Goal: Transaction & Acquisition: Purchase product/service

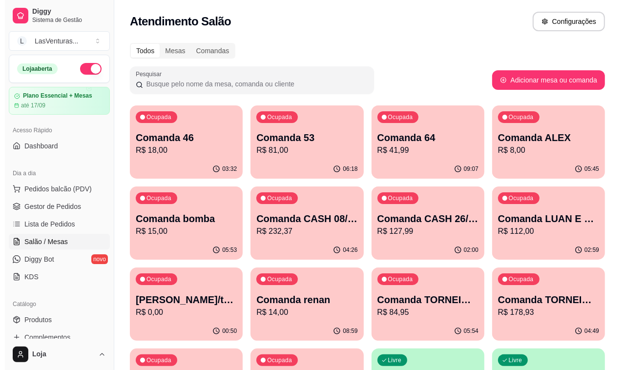
scroll to position [61, 0]
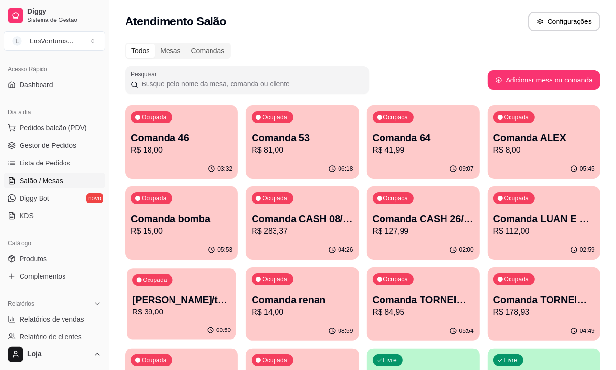
click at [231, 294] on p "[PERSON_NAME]/tartaruga" at bounding box center [181, 300] width 98 height 13
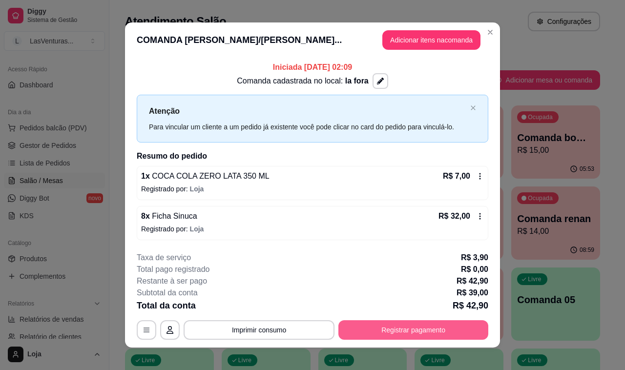
click at [391, 332] on button "Registrar pagamento" at bounding box center [414, 331] width 150 height 20
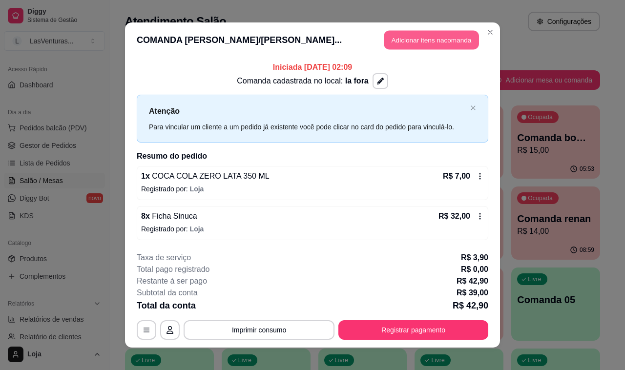
click at [404, 45] on button "Adicionar itens na comanda" at bounding box center [431, 40] width 95 height 19
click at [201, 74] on input "Pesquisa" at bounding box center [206, 69] width 360 height 10
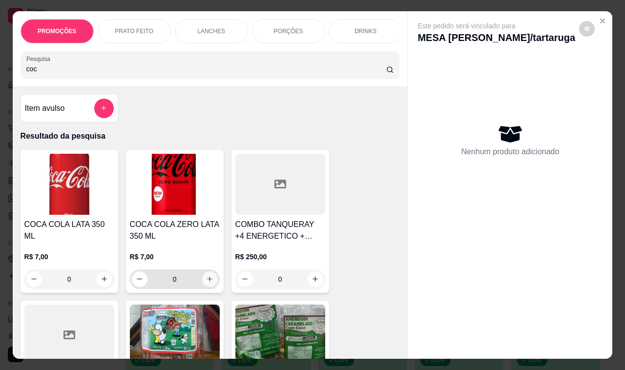
type input "coc"
click at [206, 283] on icon "increase-product-quantity" at bounding box center [209, 279] width 7 height 7
type input "1"
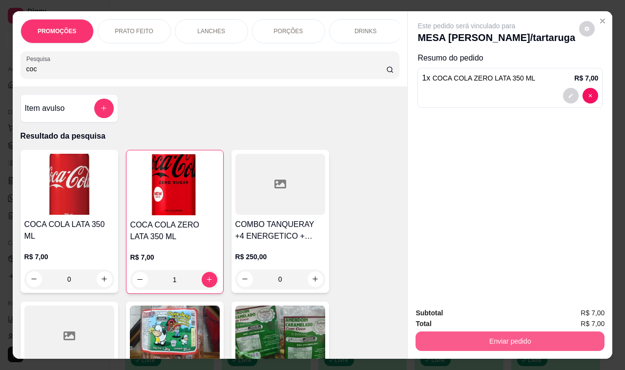
click at [441, 336] on button "Enviar pedido" at bounding box center [510, 342] width 189 height 20
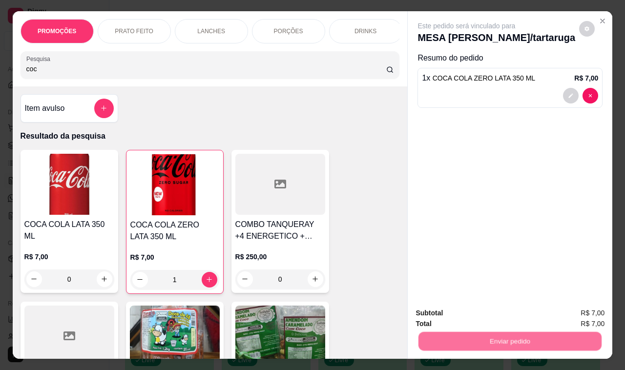
click at [446, 311] on button "Não registrar e enviar pedido" at bounding box center [477, 313] width 99 height 18
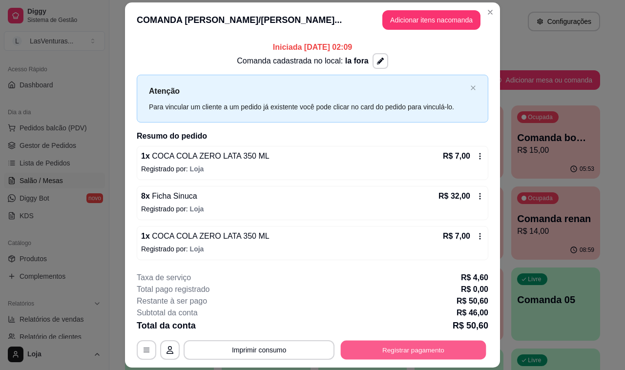
click at [374, 353] on button "Registrar pagamento" at bounding box center [414, 350] width 146 height 19
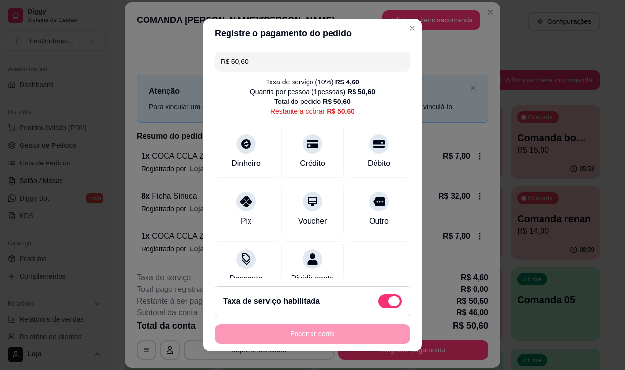
click at [379, 303] on span at bounding box center [390, 302] width 23 height 14
click at [378, 303] on input "checkbox" at bounding box center [381, 306] width 6 height 6
checkbox input "true"
type input "R$ 46,00"
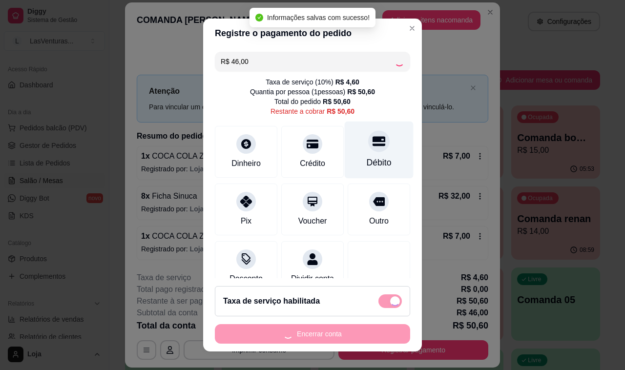
checkbox input "false"
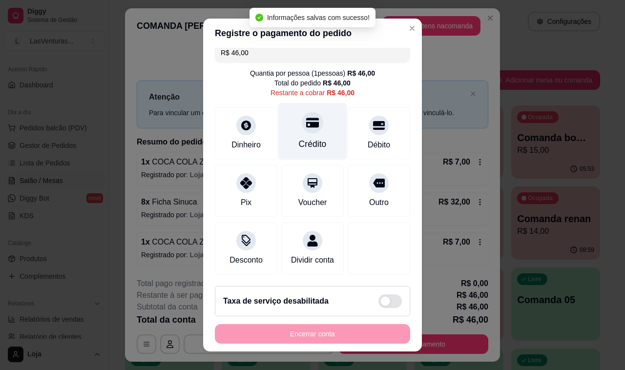
scroll to position [0, 0]
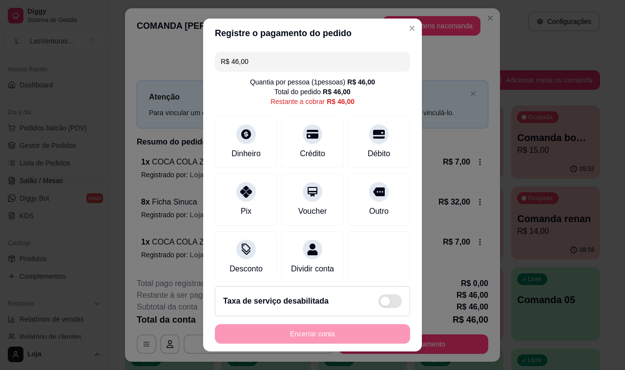
click at [265, 69] on input "R$ 46,00" at bounding box center [313, 62] width 184 height 20
click at [264, 69] on input "R$ 46,00" at bounding box center [313, 62] width 184 height 20
click at [261, 67] on input "R$ 46,00" at bounding box center [313, 62] width 184 height 20
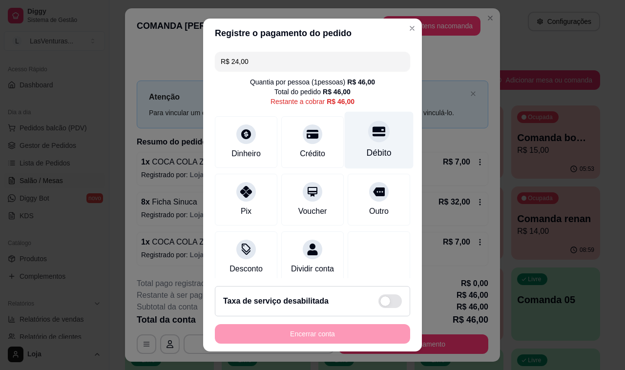
click at [373, 129] on icon at bounding box center [379, 131] width 13 height 13
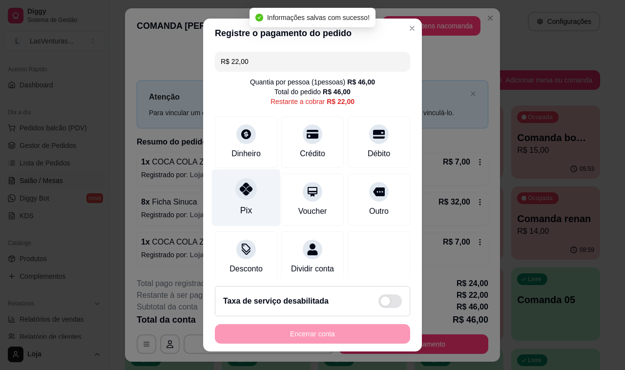
click at [236, 198] on div at bounding box center [247, 189] width 22 height 22
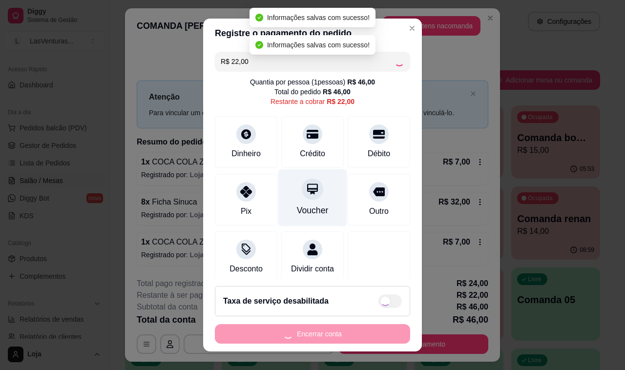
type input "R$ 0,00"
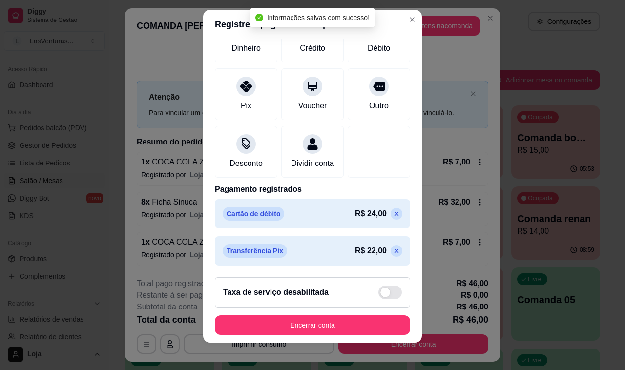
scroll to position [13, 0]
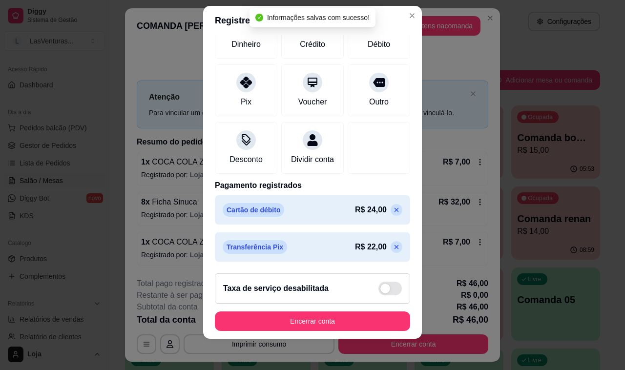
click at [309, 320] on button "Encerrar conta" at bounding box center [312, 322] width 195 height 20
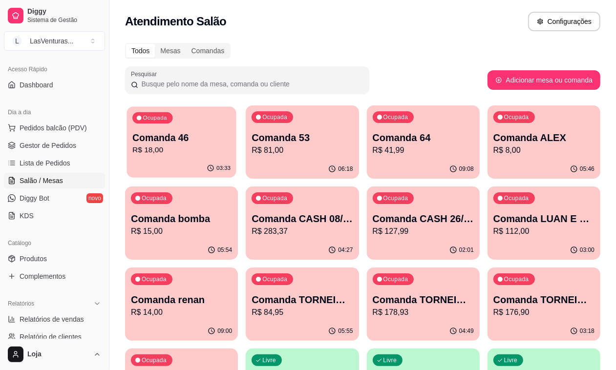
click at [187, 148] on p "R$ 18,00" at bounding box center [181, 150] width 98 height 11
click at [35, 134] on button "Pedidos balcão (PDV)" at bounding box center [54, 128] width 101 height 16
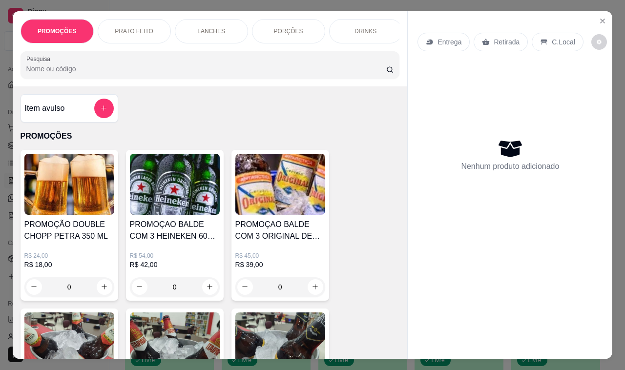
click at [112, 72] on input "Pesquisa" at bounding box center [206, 69] width 360 height 10
click at [99, 74] on input "Pesquisa" at bounding box center [206, 69] width 360 height 10
click at [98, 74] on input "Pesquisa" at bounding box center [206, 69] width 360 height 10
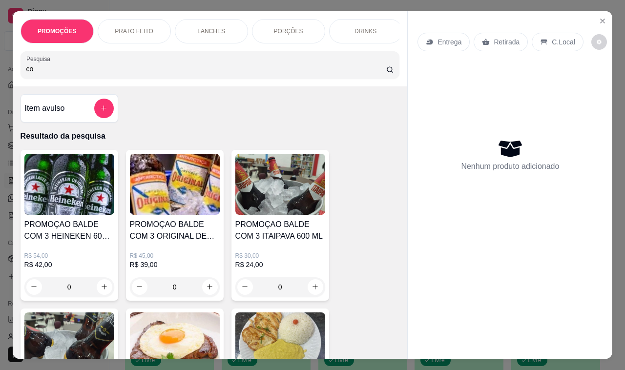
type input "c"
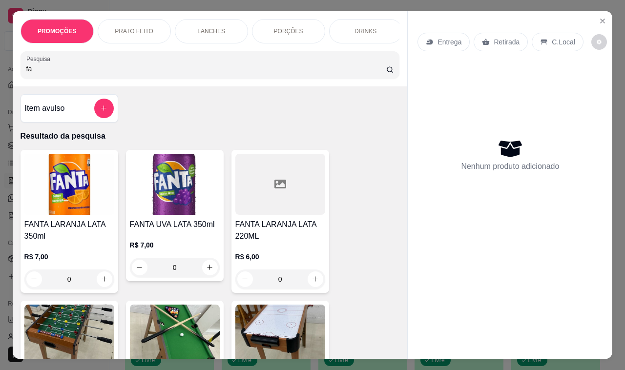
type input "fa"
drag, startPoint x: 105, startPoint y: 290, endPoint x: 100, endPoint y: 289, distance: 5.0
click at [104, 289] on div "0" at bounding box center [69, 280] width 86 height 20
click at [100, 287] on button "increase-product-quantity" at bounding box center [105, 280] width 16 height 16
type input "1"
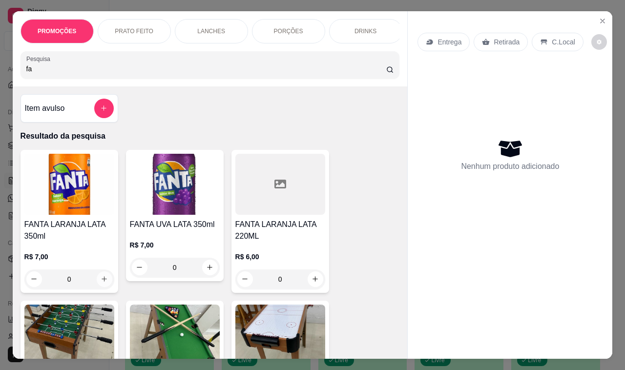
type input "1"
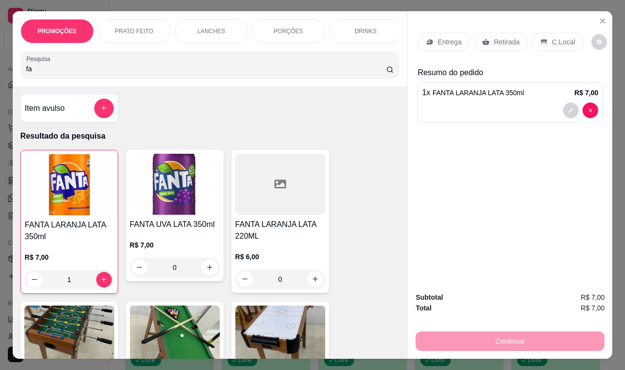
drag, startPoint x: 48, startPoint y: 72, endPoint x: 0, endPoint y: 72, distance: 47.9
click at [0, 72] on div "PROMOÇÕES PRATO FEITO LANCHES PORÇÕES DRINKS DRINK SEM ÁLCOOL ÁGUAS REFRIGERANT…" at bounding box center [312, 185] width 625 height 370
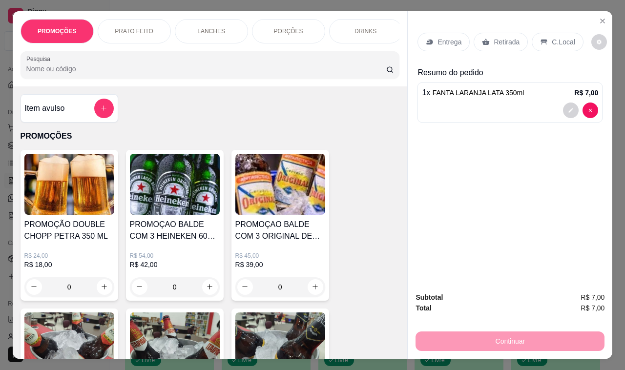
click at [99, 113] on button "add-separate-item" at bounding box center [104, 109] width 20 height 20
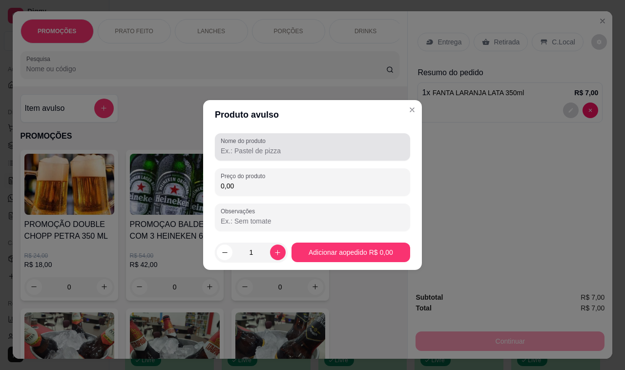
drag, startPoint x: 260, startPoint y: 144, endPoint x: 259, endPoint y: 204, distance: 60.1
click at [260, 144] on label "Nome do produto" at bounding box center [245, 141] width 48 height 8
click at [260, 146] on input "Nome do produto" at bounding box center [313, 151] width 184 height 10
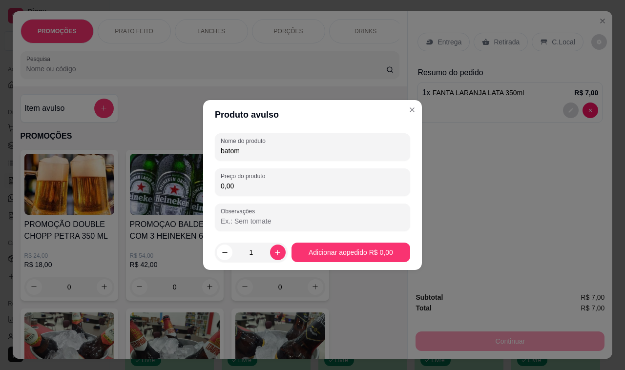
type input "batom"
click at [248, 197] on div "Nome do produto batom Preço do produto 0,00 Observações" at bounding box center [312, 182] width 195 height 98
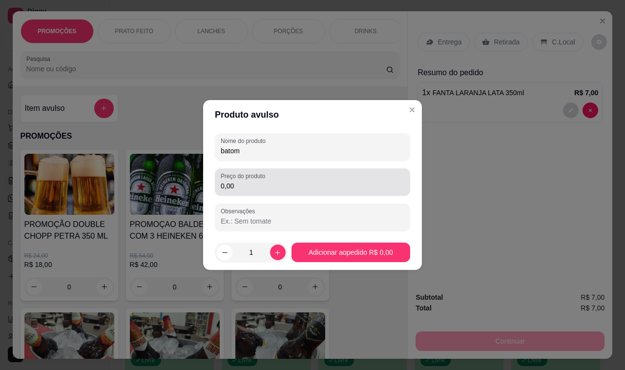
click at [257, 190] on input "0,00" at bounding box center [313, 186] width 184 height 10
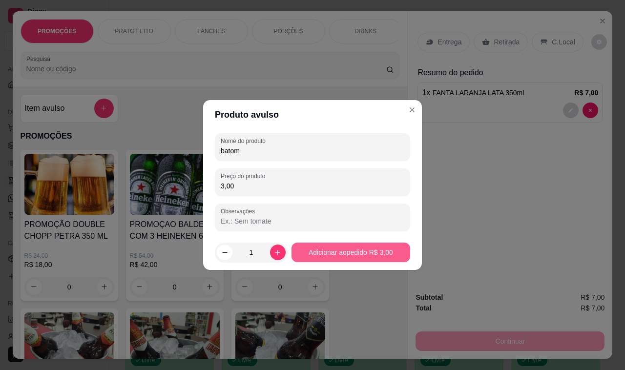
type input "3,00"
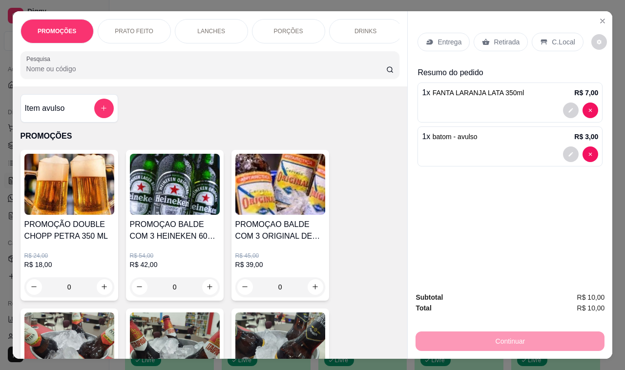
click at [502, 42] on p "Retirada" at bounding box center [507, 42] width 26 height 10
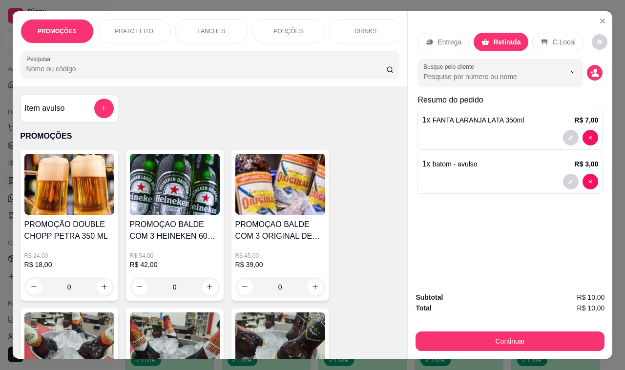
click at [463, 343] on button "Continuar" at bounding box center [510, 342] width 189 height 20
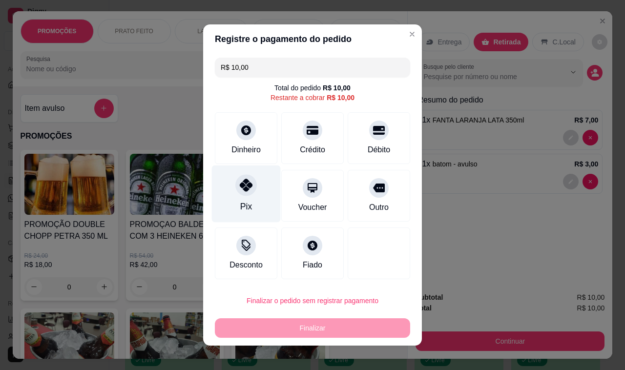
click at [240, 183] on icon at bounding box center [246, 185] width 13 height 13
type input "R$ 0,00"
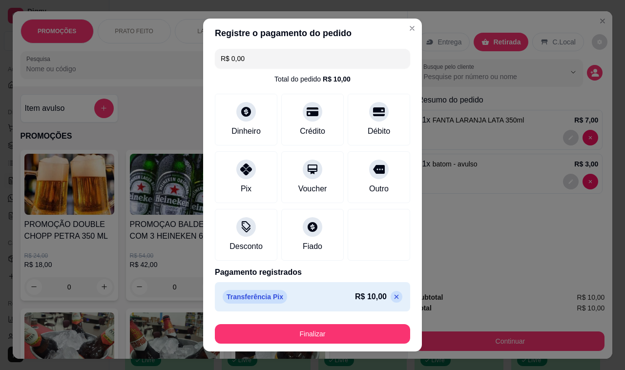
scroll to position [5, 0]
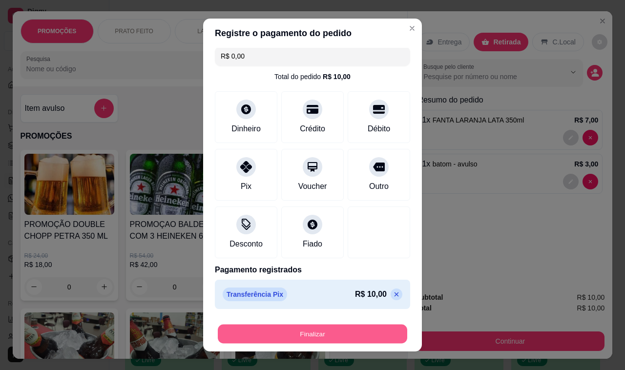
click at [319, 331] on button "Finalizar" at bounding box center [313, 334] width 190 height 19
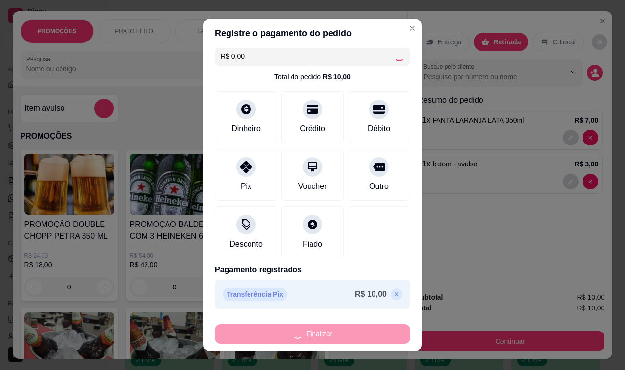
type input "0"
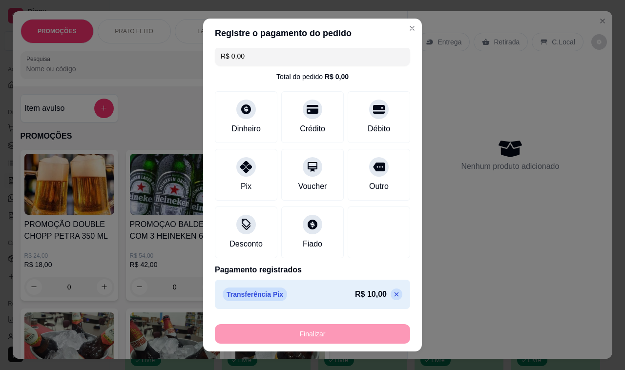
type input "-R$ 10,00"
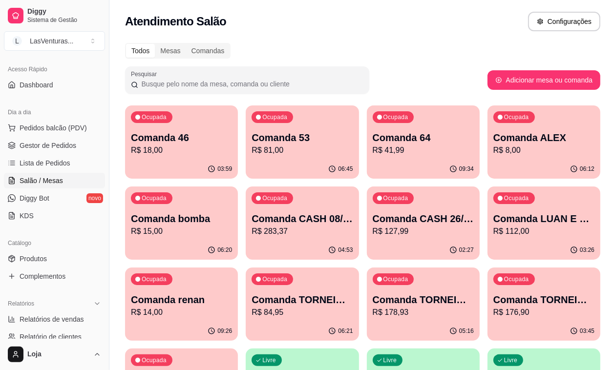
click at [246, 248] on div "04:53" at bounding box center [302, 250] width 113 height 19
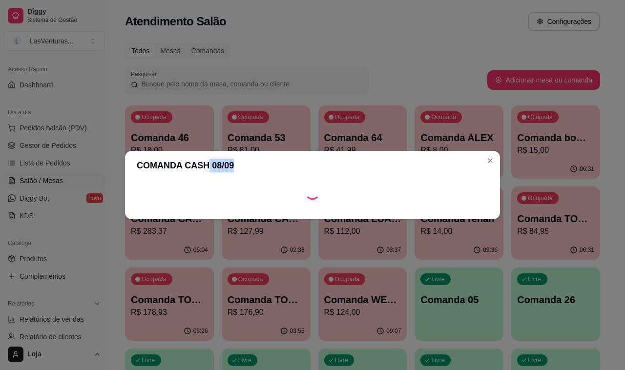
click at [266, 172] on section "COMANDA CASH 08/09" at bounding box center [312, 185] width 375 height 68
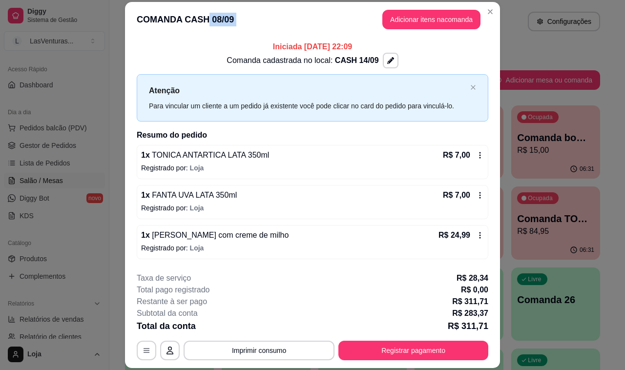
click at [405, 22] on button "Adicionar itens na comanda" at bounding box center [432, 20] width 98 height 20
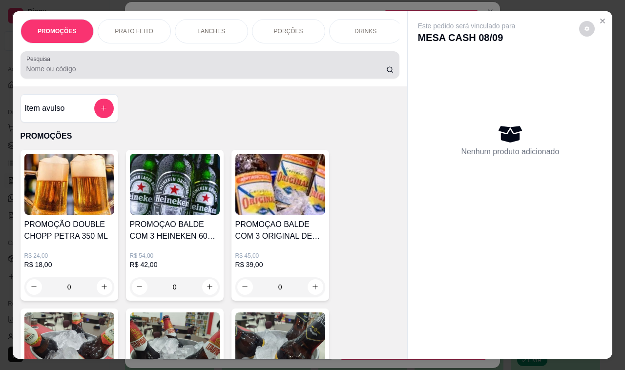
click at [218, 75] on div at bounding box center [210, 65] width 368 height 20
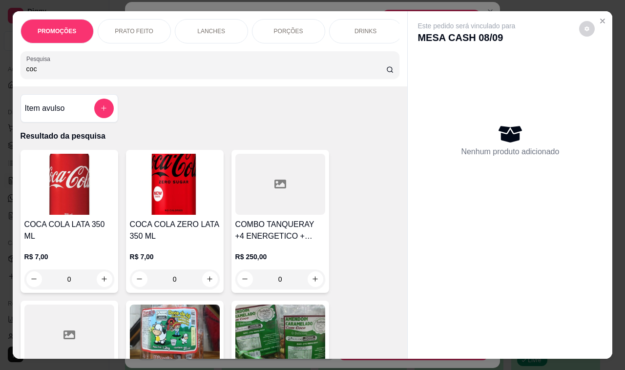
type input "coc"
click at [101, 274] on button "increase-product-quantity" at bounding box center [105, 280] width 16 height 16
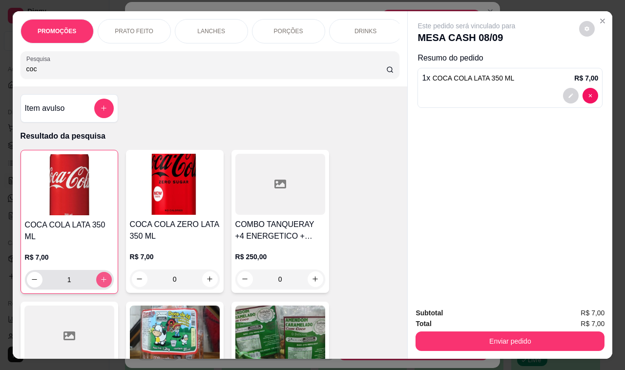
type input "1"
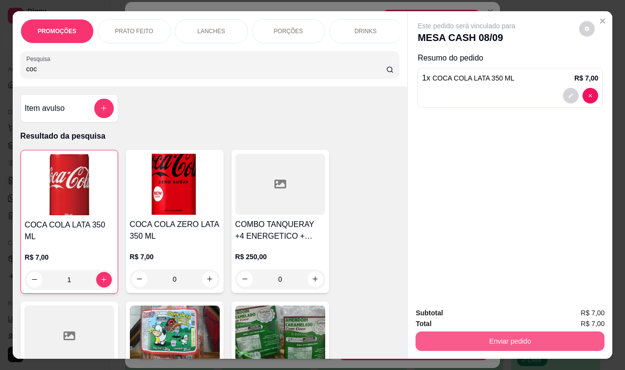
click at [462, 332] on button "Enviar pedido" at bounding box center [510, 342] width 189 height 20
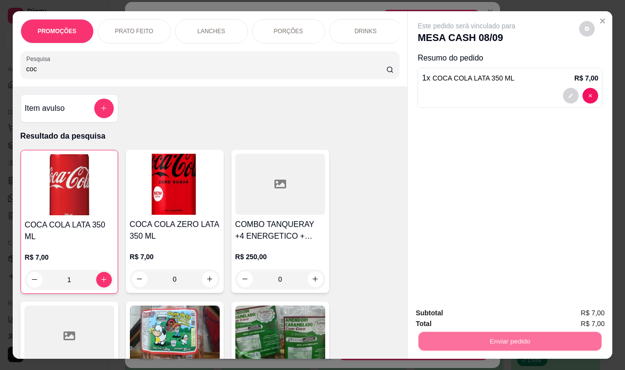
click at [453, 318] on button "Não registrar e enviar pedido" at bounding box center [478, 313] width 102 height 19
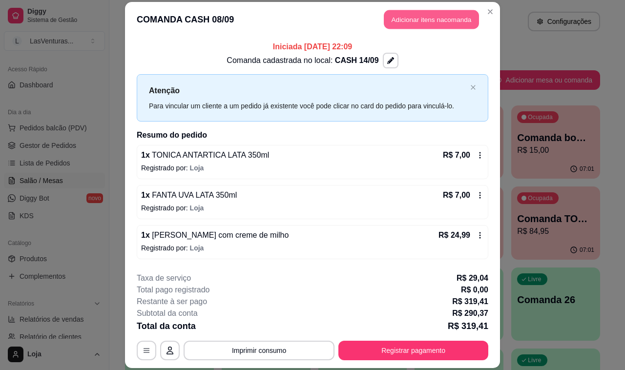
click at [419, 15] on button "Adicionar itens na comanda" at bounding box center [431, 19] width 95 height 19
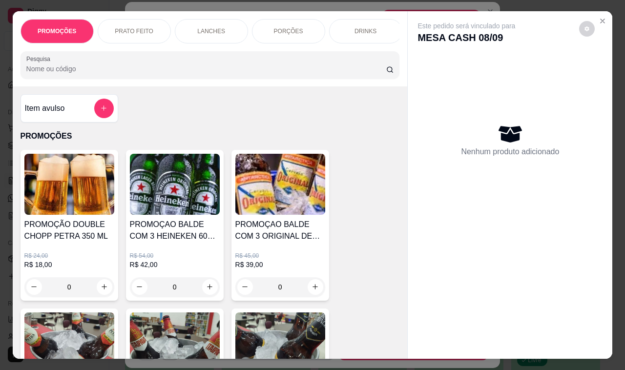
click at [96, 109] on button "add-separate-item" at bounding box center [104, 109] width 20 height 20
click at [266, 134] on div "Nome do produto" at bounding box center [312, 146] width 195 height 27
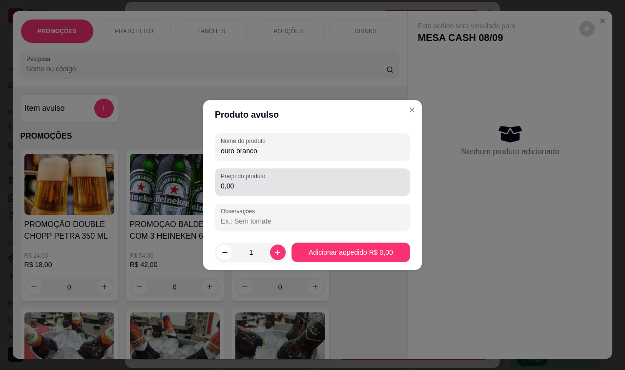
type input "ouro branco"
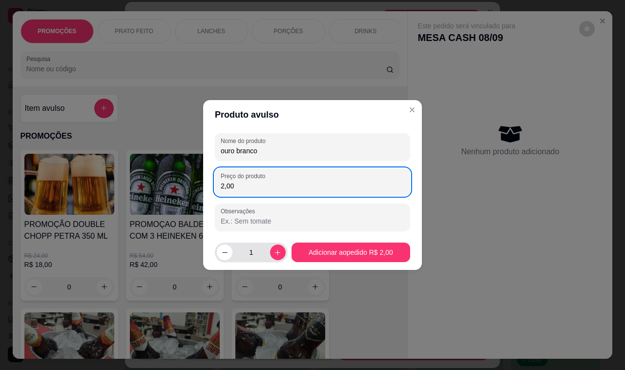
type input "2,00"
click at [257, 250] on input "1" at bounding box center [252, 253] width 38 height 20
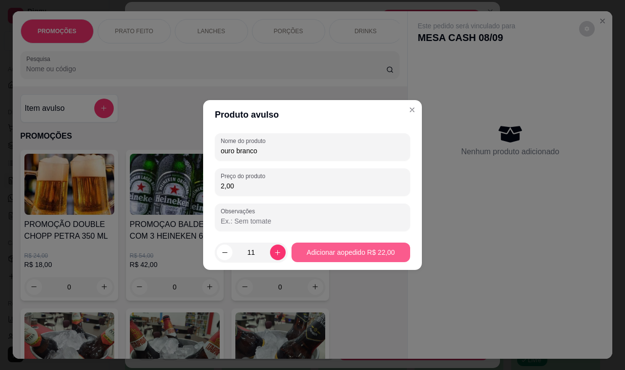
type input "11"
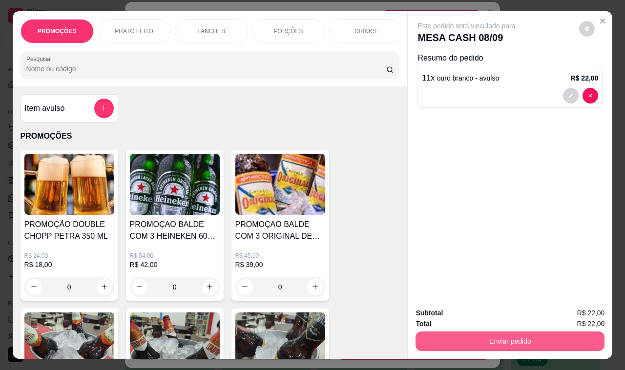
click at [481, 337] on button "Enviar pedido" at bounding box center [510, 342] width 189 height 20
click at [477, 317] on button "Não registrar e enviar pedido" at bounding box center [478, 313] width 102 height 19
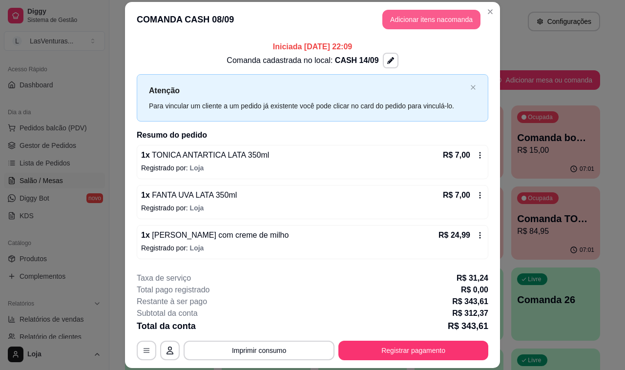
click at [409, 18] on button "Adicionar itens na comanda" at bounding box center [432, 20] width 98 height 20
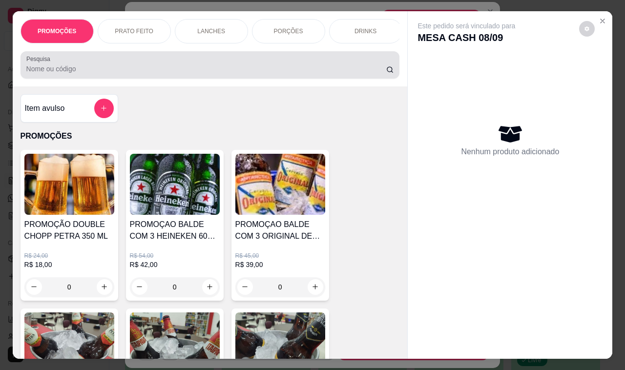
click at [76, 79] on div "Pesquisa" at bounding box center [211, 64] width 380 height 27
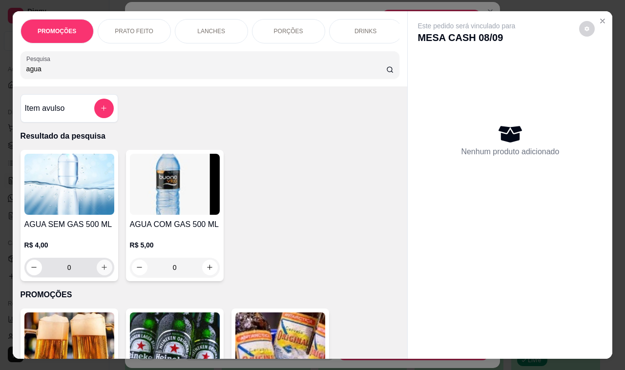
type input "agua"
click at [97, 276] on button "increase-product-quantity" at bounding box center [105, 268] width 16 height 16
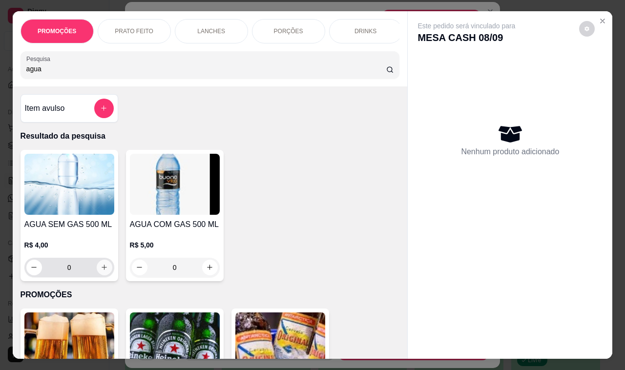
type input "4"
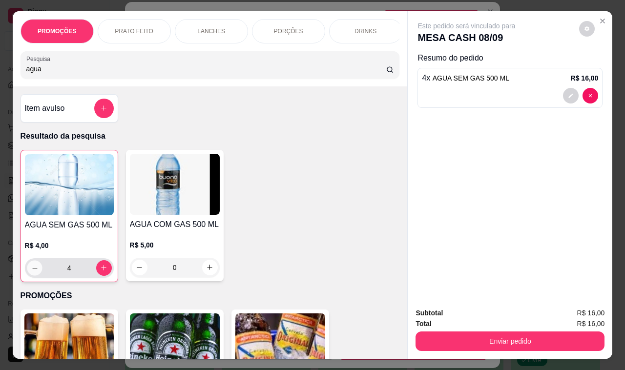
click at [32, 272] on icon "decrease-product-quantity" at bounding box center [34, 267] width 7 height 7
type input "3"
click at [96, 274] on button "increase-product-quantity" at bounding box center [104, 268] width 16 height 16
type input "4"
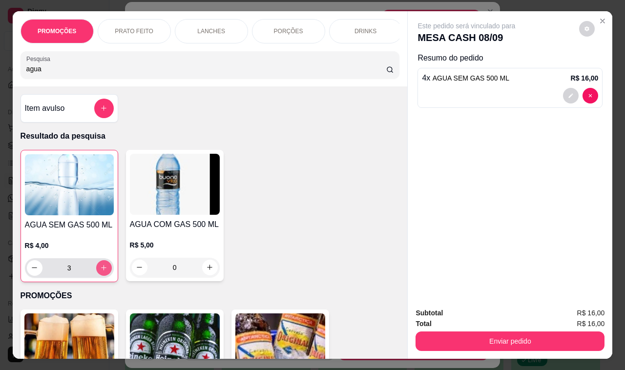
type input "4"
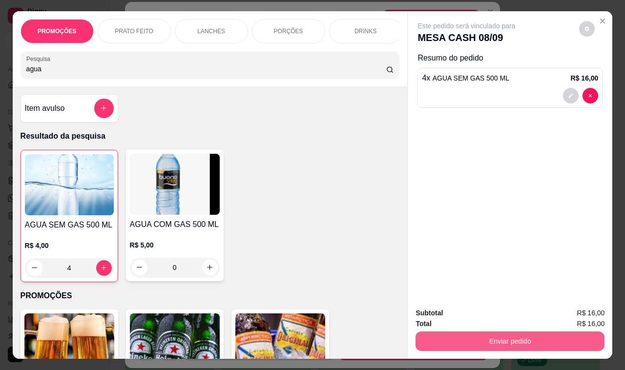
click at [462, 332] on button "Enviar pedido" at bounding box center [510, 342] width 189 height 20
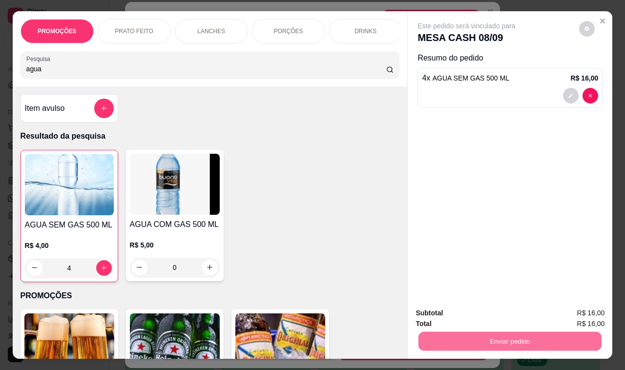
click at [486, 316] on button "Não registrar e enviar pedido" at bounding box center [478, 313] width 102 height 19
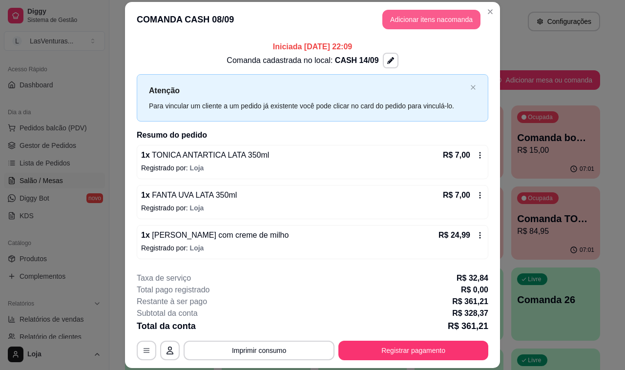
click at [424, 15] on button "Adicionar itens na comanda" at bounding box center [432, 20] width 98 height 20
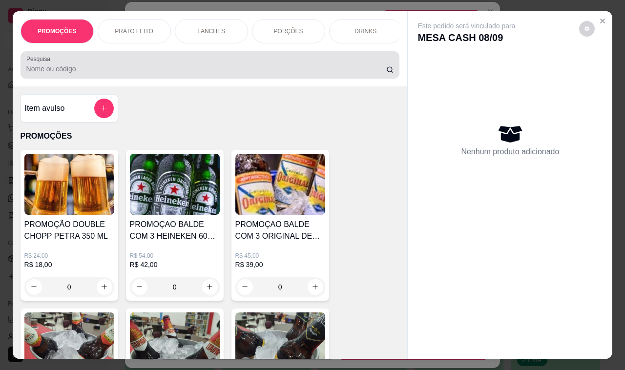
click at [102, 64] on div at bounding box center [210, 65] width 368 height 20
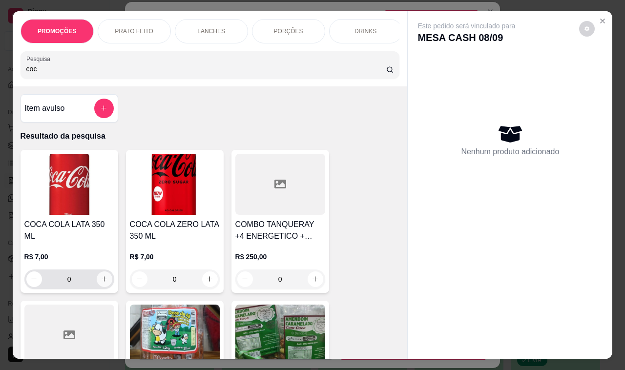
type input "coc"
click at [101, 276] on icon "increase-product-quantity" at bounding box center [104, 279] width 7 height 7
type input "1"
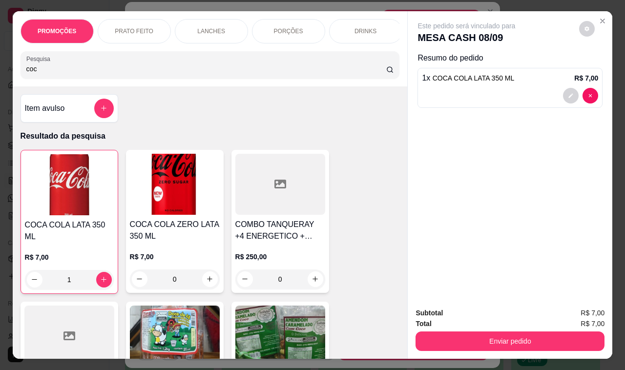
click at [374, 74] on input "coc" at bounding box center [206, 69] width 360 height 10
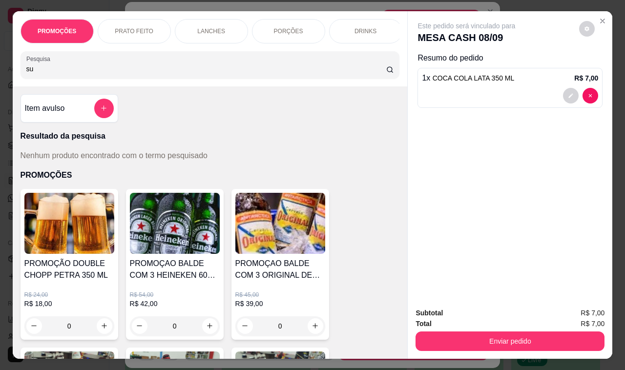
type input "s"
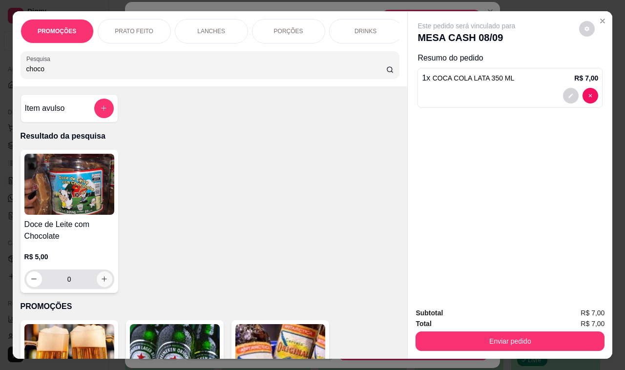
type input "choco"
click at [101, 283] on icon "increase-product-quantity" at bounding box center [104, 279] width 7 height 7
type input "1"
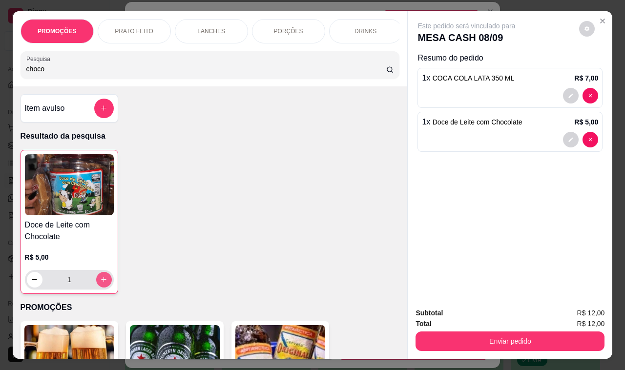
click at [101, 283] on icon "increase-product-quantity" at bounding box center [103, 280] width 5 height 5
type input "2"
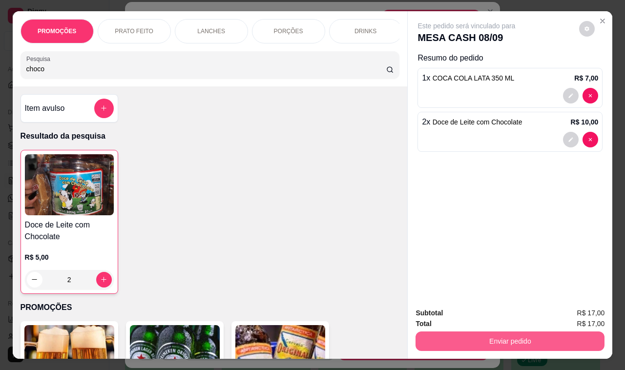
click at [520, 337] on button "Enviar pedido" at bounding box center [510, 342] width 189 height 20
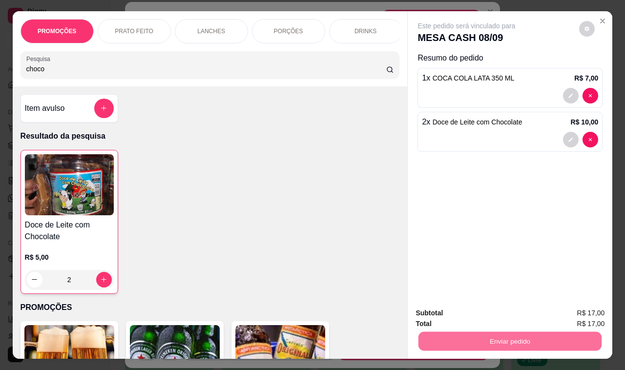
click at [502, 312] on button "Não registrar e enviar pedido" at bounding box center [477, 313] width 99 height 18
